Goal: Task Accomplishment & Management: Manage account settings

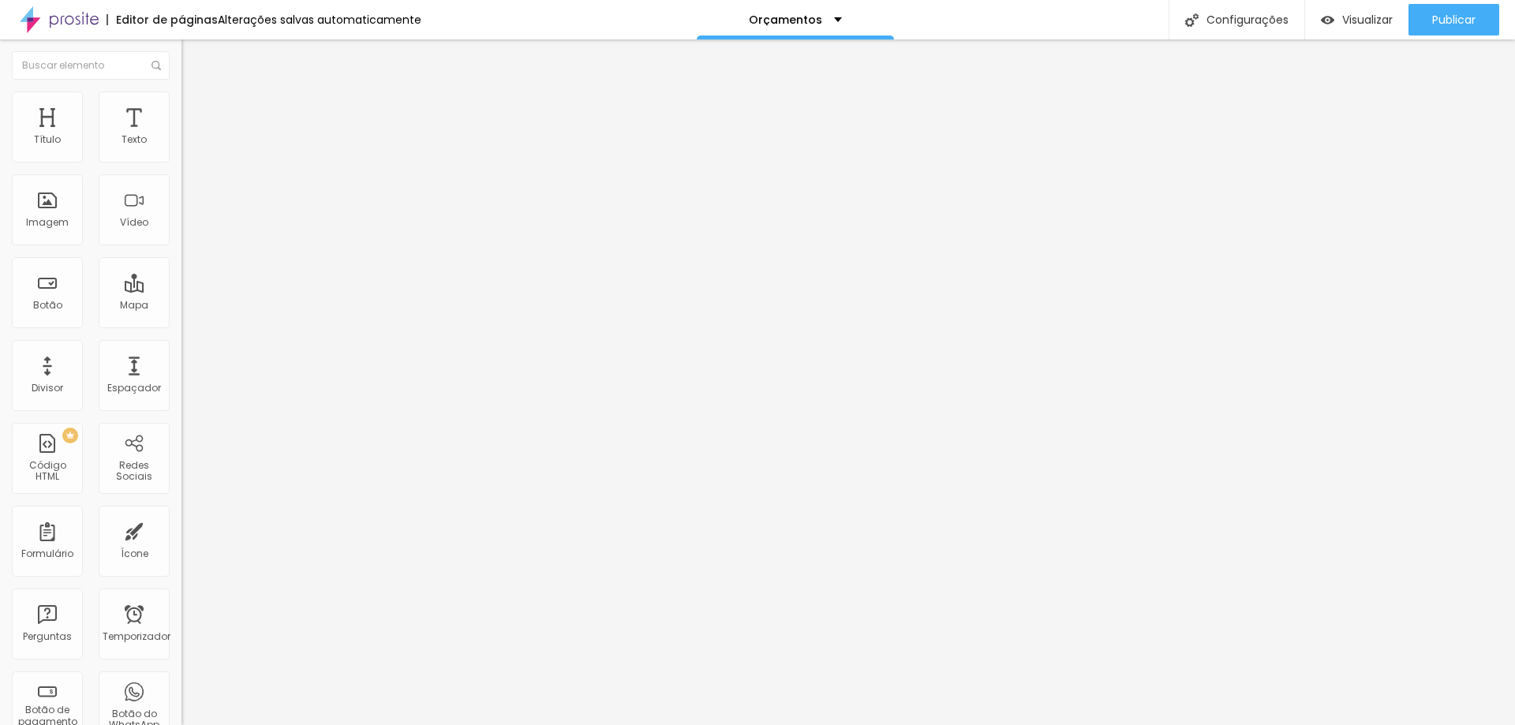
click at [181, 99] on img at bounding box center [188, 99] width 14 height 14
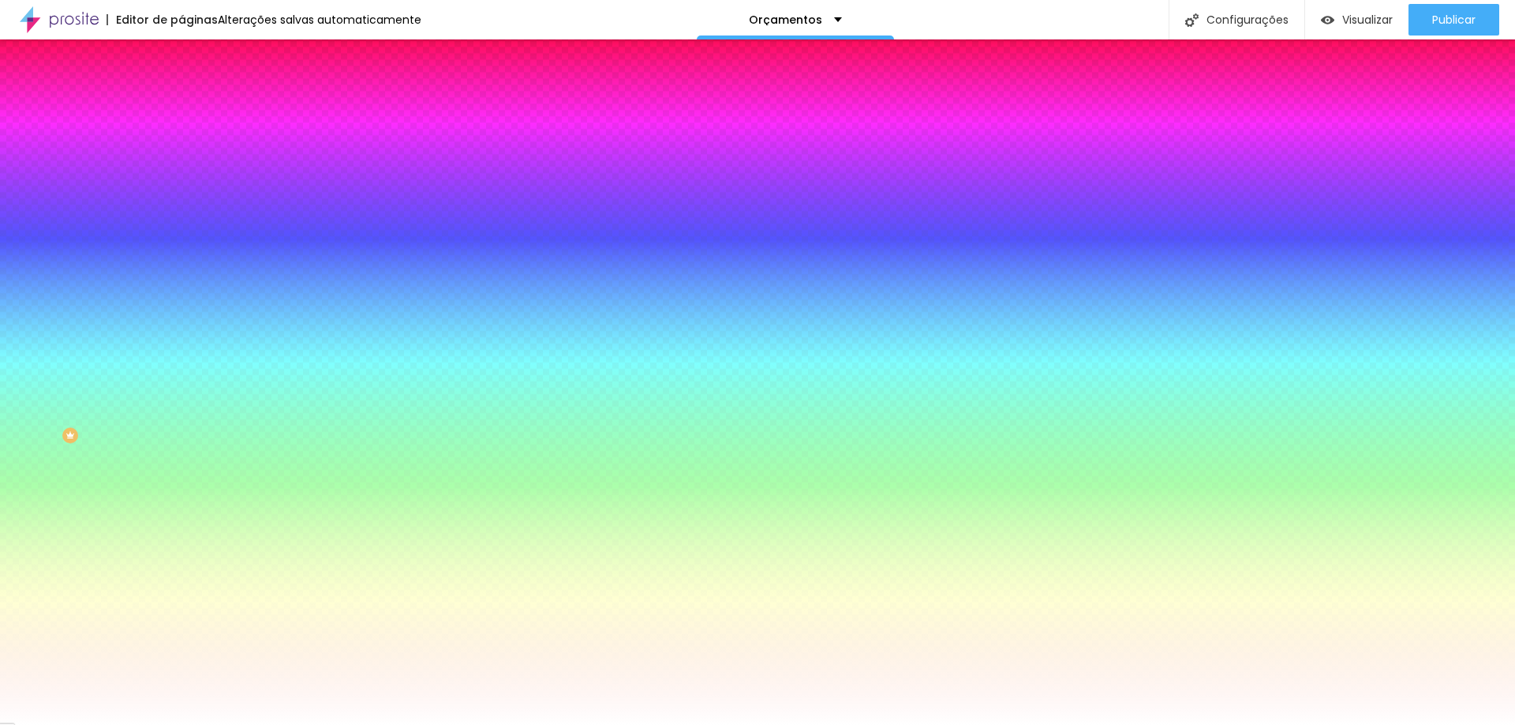
click at [181, 107] on img at bounding box center [188, 114] width 14 height 14
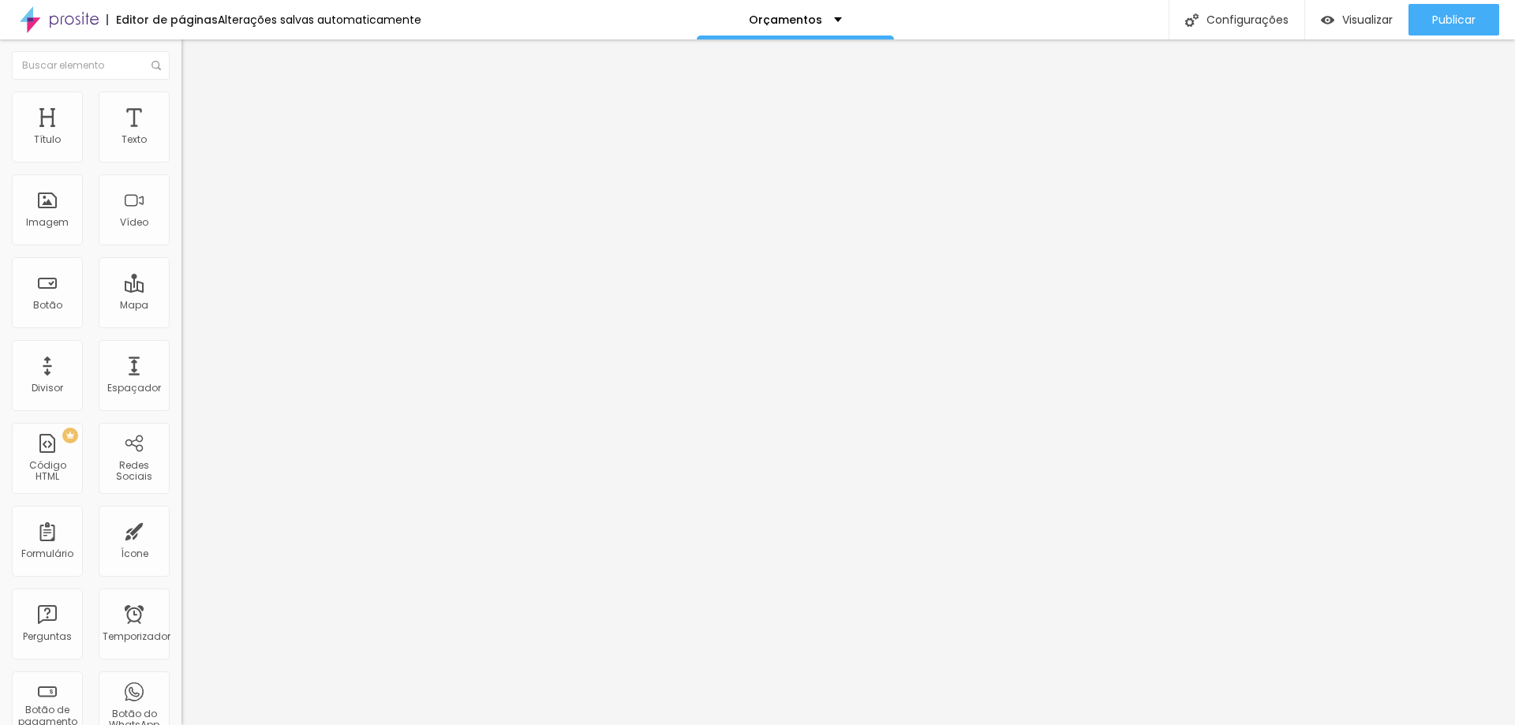
click at [181, 92] on li "Conteúdo" at bounding box center [271, 84] width 181 height 16
click at [181, 325] on input "[URL][DOMAIN_NAME]" at bounding box center [275, 317] width 189 height 16
click at [196, 109] on font "Estilo" at bounding box center [208, 101] width 24 height 13
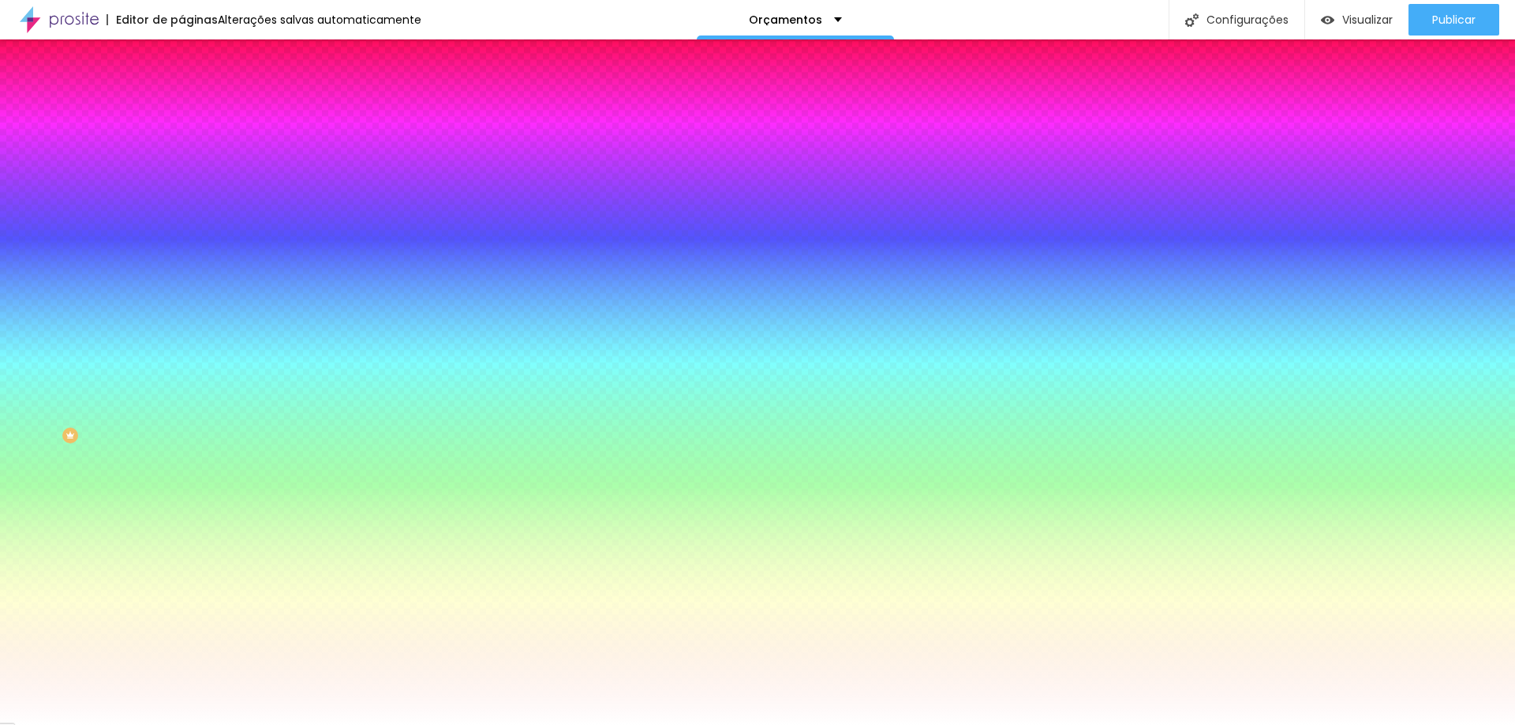
click at [196, 112] on font "Avançado" at bounding box center [222, 117] width 52 height 13
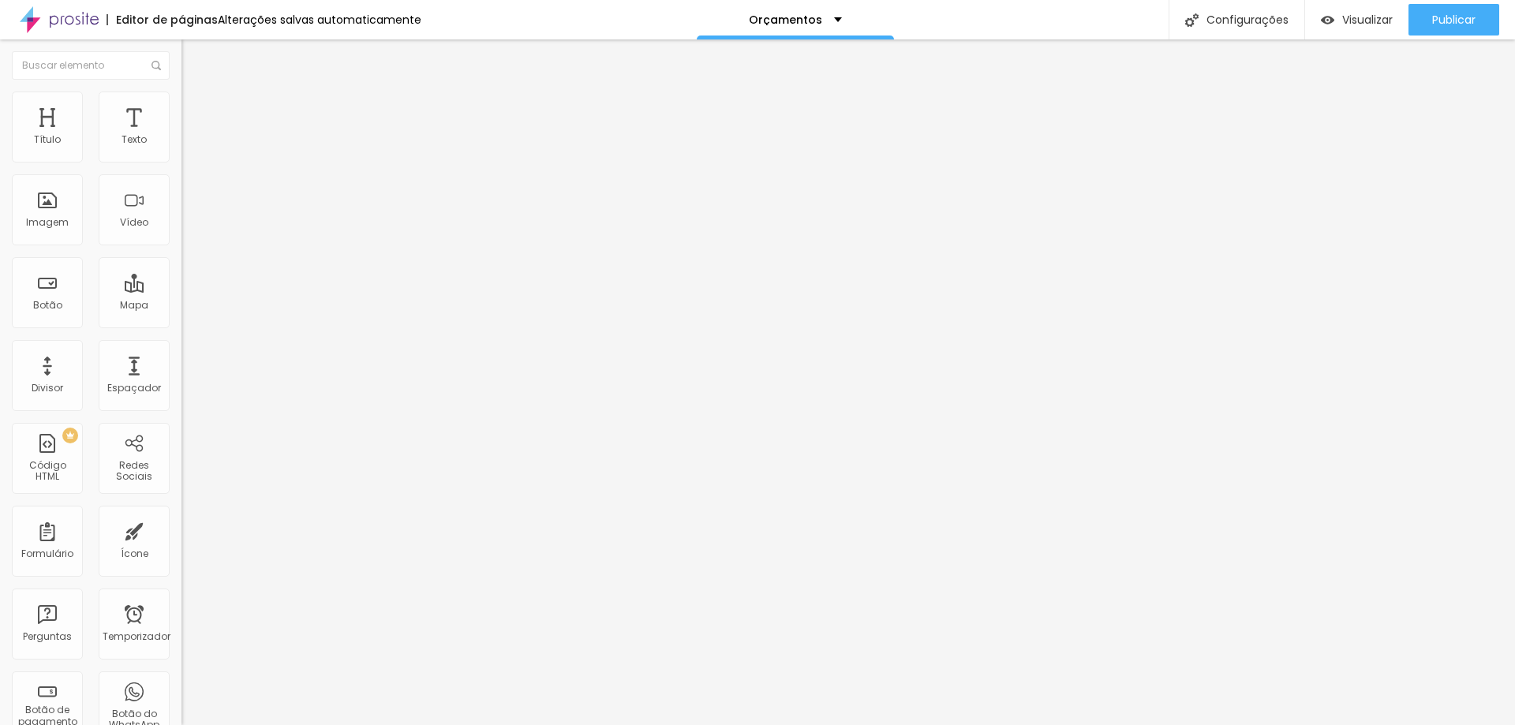
click at [181, 92] on li "Conteúdo" at bounding box center [271, 84] width 181 height 16
click at [806, 26] on div "Orçamentos" at bounding box center [795, 19] width 197 height 39
click at [984, 4] on div "Editor de páginas Alterações salvas automaticamente Orçamentos Configurações Co…" at bounding box center [757, 19] width 1515 height 39
drag, startPoint x: 157, startPoint y: 325, endPoint x: 19, endPoint y: 316, distance: 138.3
click at [181, 316] on input "[URL][DOMAIN_NAME]" at bounding box center [275, 317] width 189 height 16
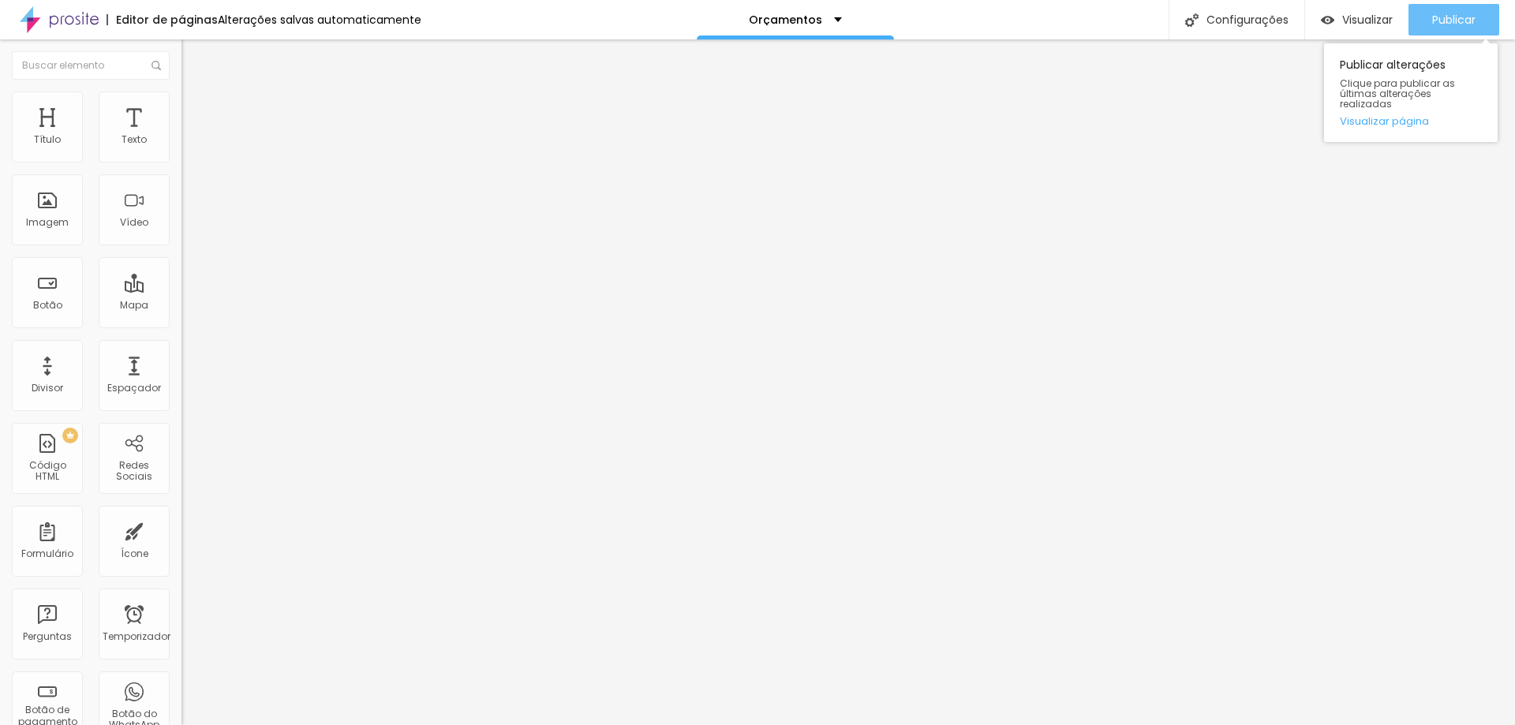
click at [1480, 21] on button "Publicar" at bounding box center [1453, 20] width 91 height 32
paste input "://[DOMAIN_NAME][URL]"
type input "[URL][DOMAIN_NAME]"
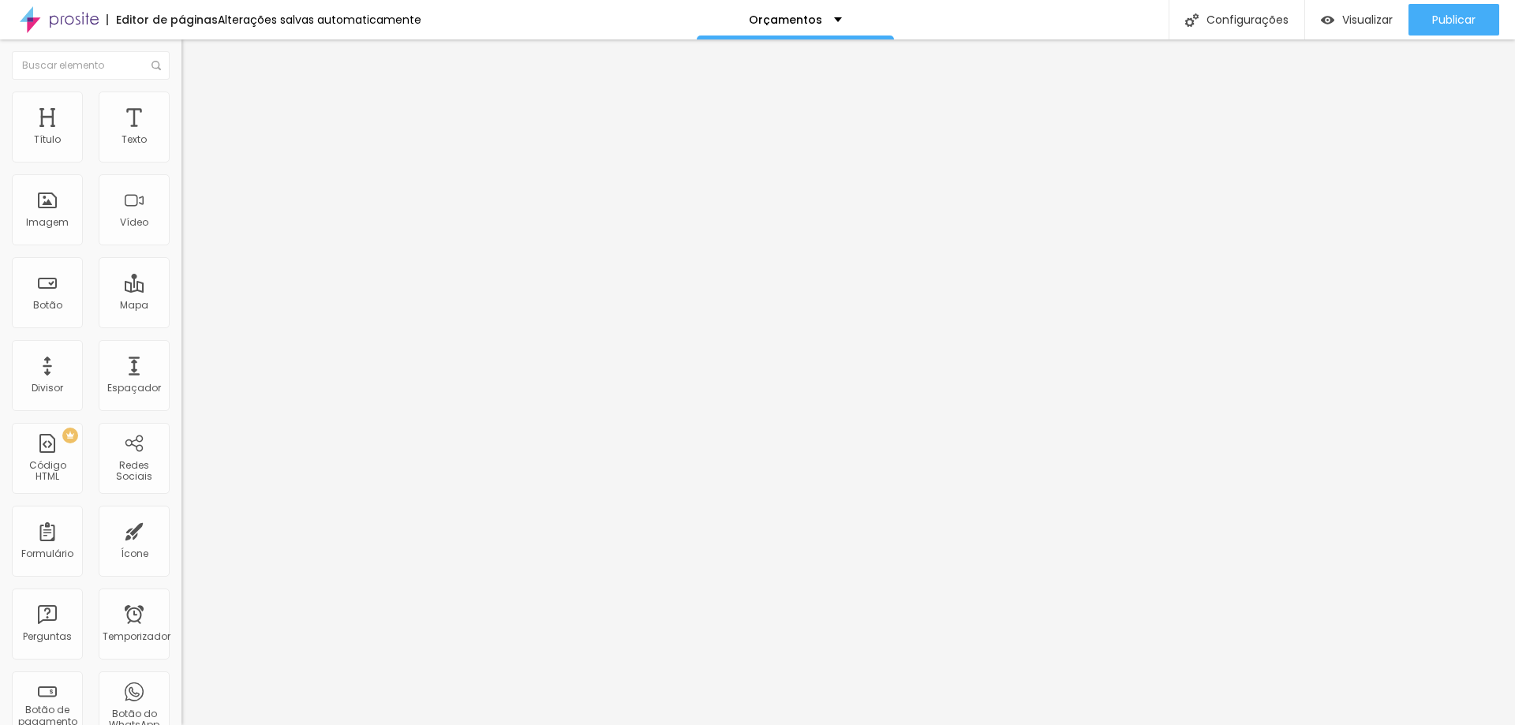
scroll to position [0, 170]
paste input "://[DOMAIN_NAME][URL]"
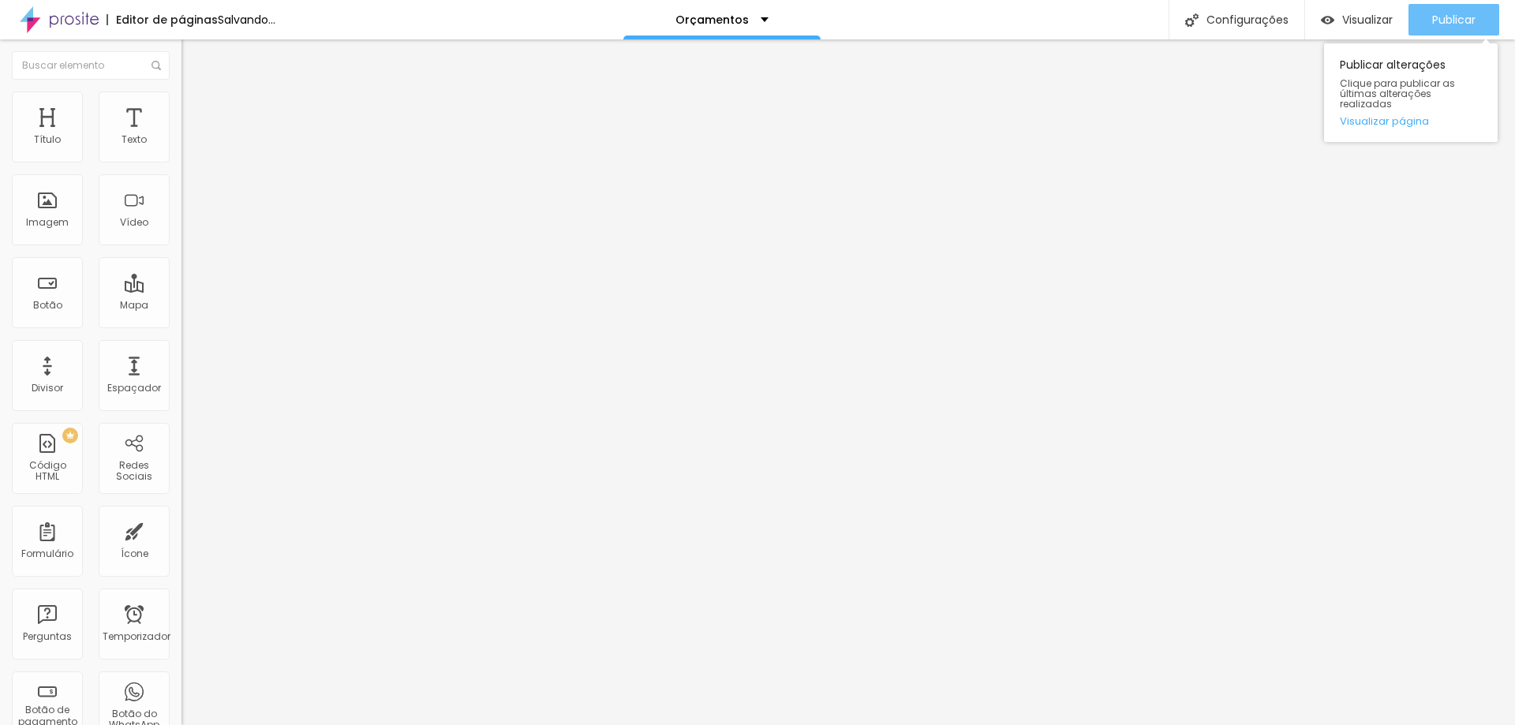
type input "[URL][DOMAIN_NAME]"
click at [1475, 20] on button "Publicar" at bounding box center [1453, 20] width 91 height 32
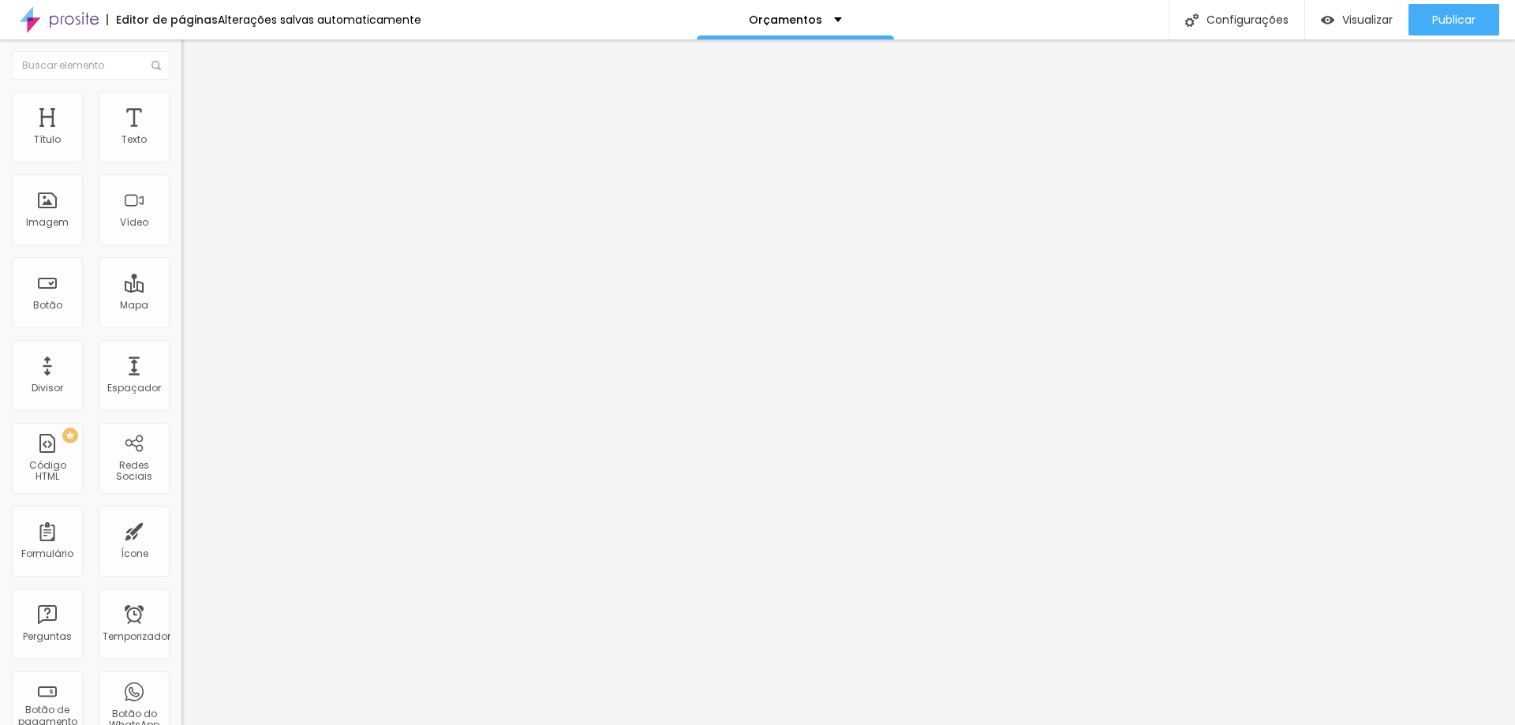
click at [181, 323] on input "https://" at bounding box center [275, 316] width 189 height 16
paste input "[URL][DOMAIN_NAME]"
paste input "text"
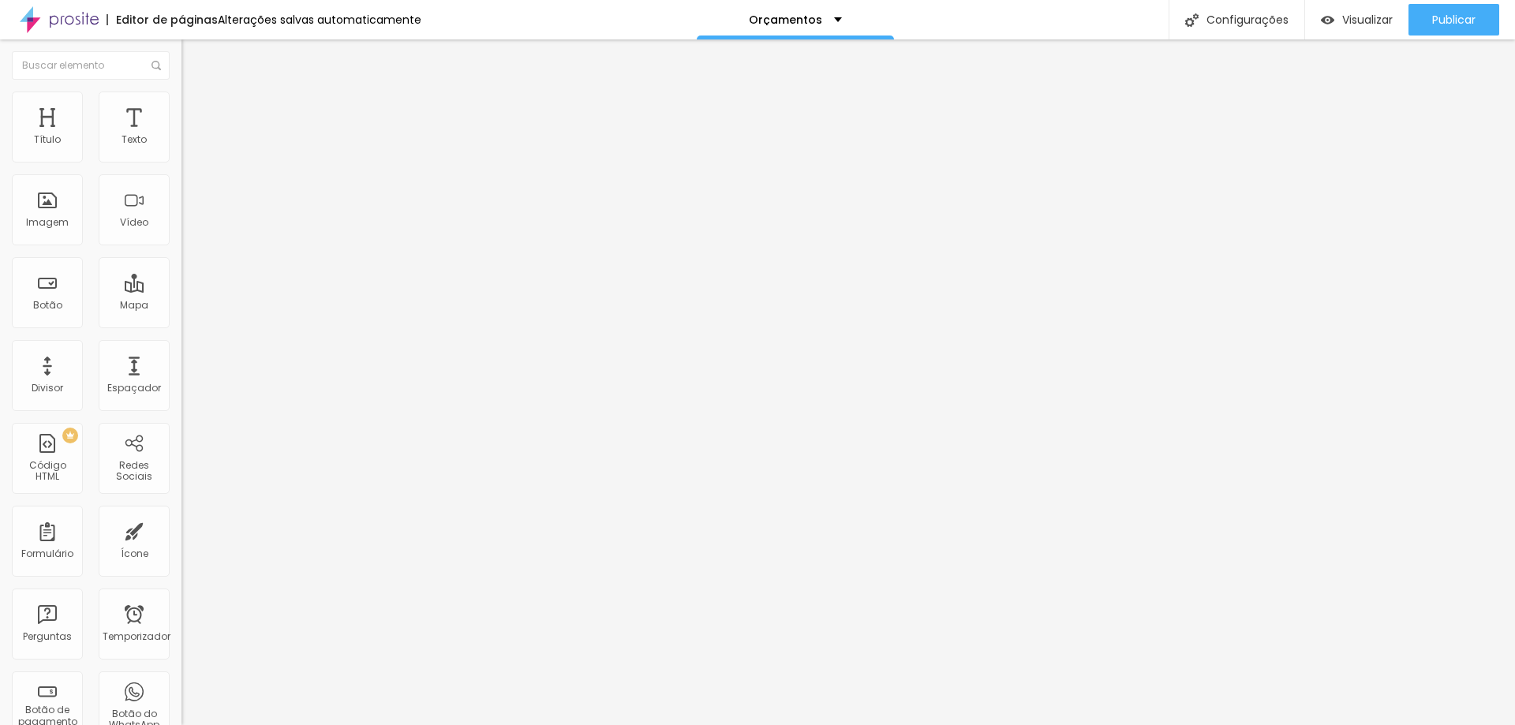
type input "[URL][DOMAIN_NAME]"
click at [181, 325] on input "https://" at bounding box center [275, 317] width 189 height 16
paste input "://[DOMAIN_NAME][URL]"
type input "[URL][DOMAIN_NAME]"
click at [1457, 16] on font "Publicar" at bounding box center [1453, 20] width 43 height 16
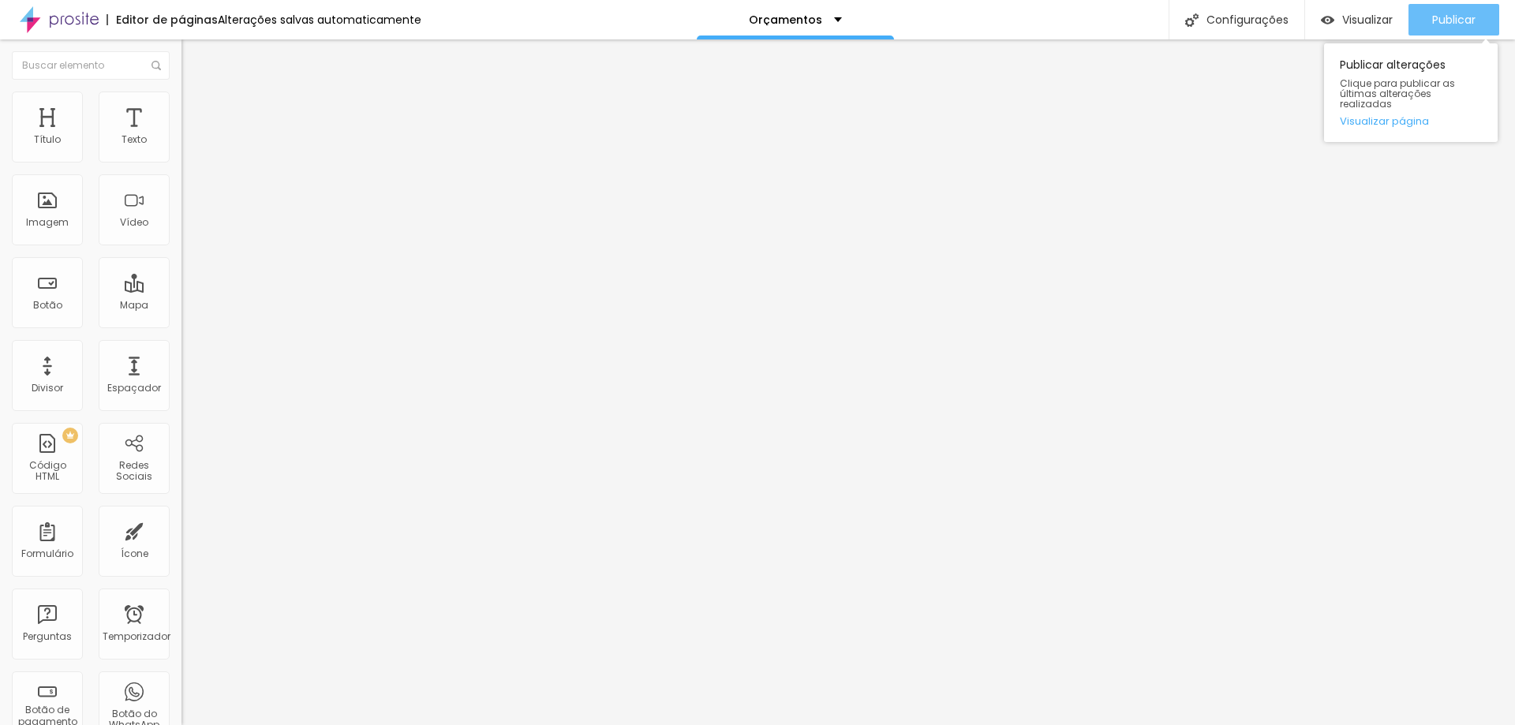
click at [1464, 21] on font "Publicar" at bounding box center [1453, 20] width 43 height 16
